Goal: Transaction & Acquisition: Register for event/course

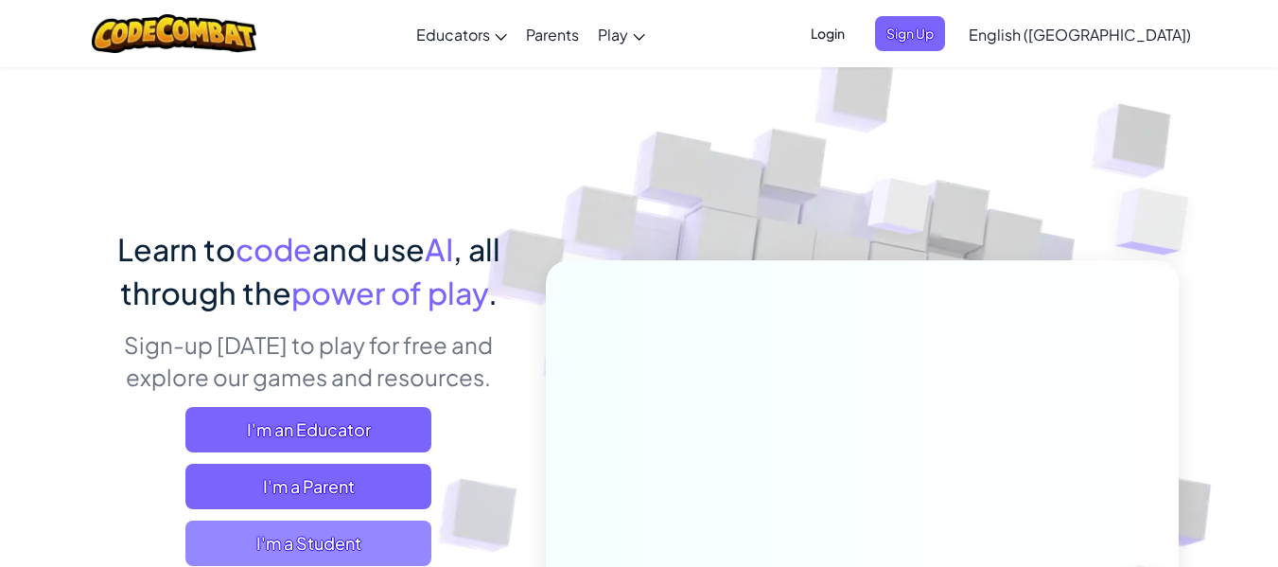
click at [269, 536] on span "I'm a Student" at bounding box center [308, 542] width 246 height 45
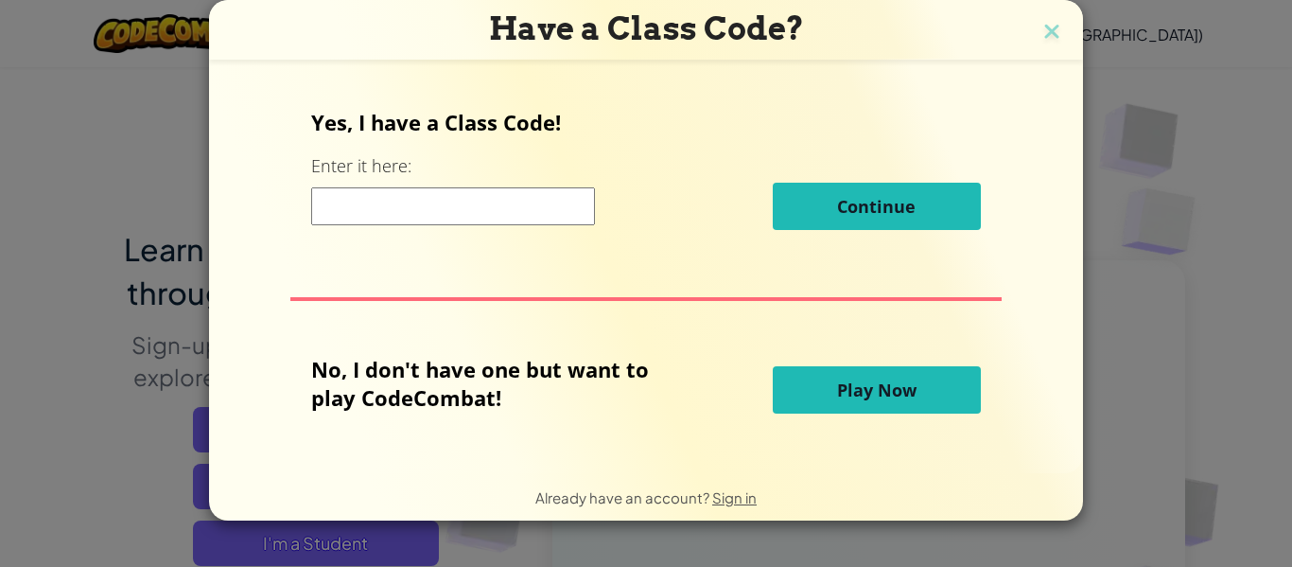
click at [535, 219] on input at bounding box center [453, 206] width 284 height 38
type input "musiccityking"
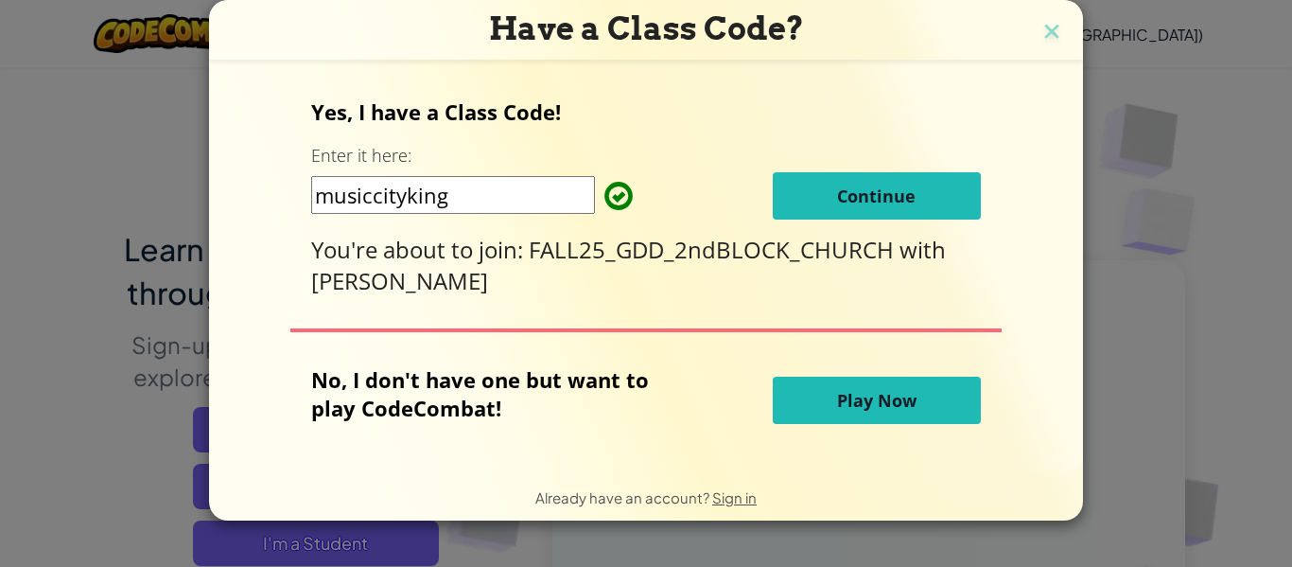
click at [893, 190] on span "Continue" at bounding box center [876, 195] width 79 height 23
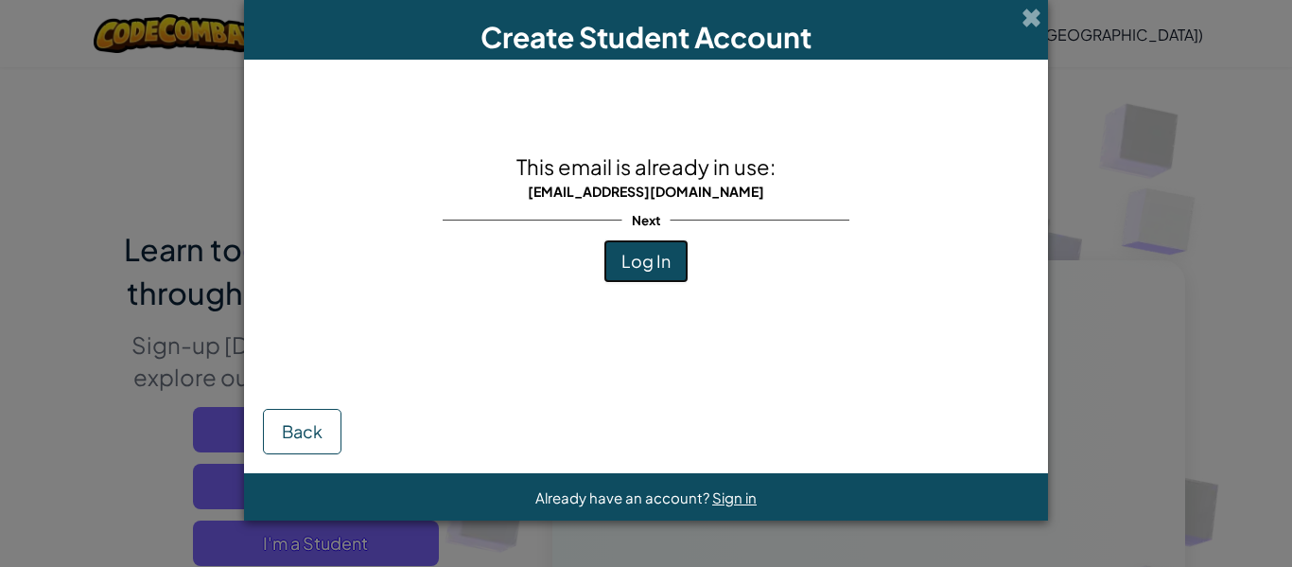
click at [666, 267] on span "Log In" at bounding box center [646, 261] width 49 height 22
